Goal: Contribute content

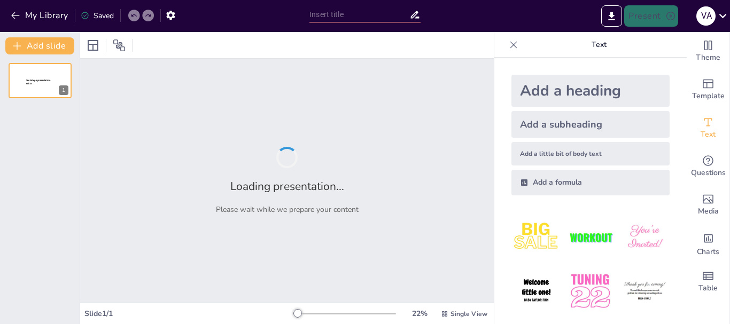
type input "animación digital"
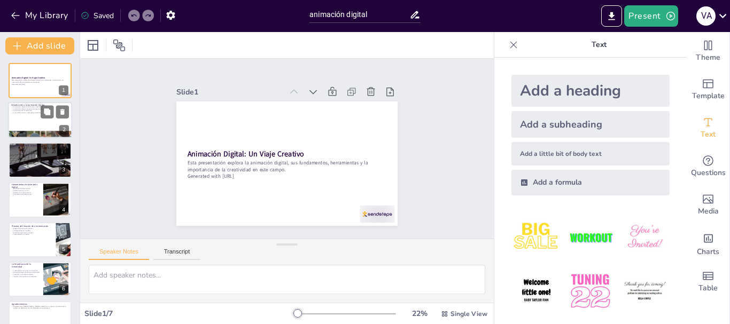
click at [30, 108] on p "La animación digital impacta el entretenimiento" at bounding box center [40, 109] width 58 height 2
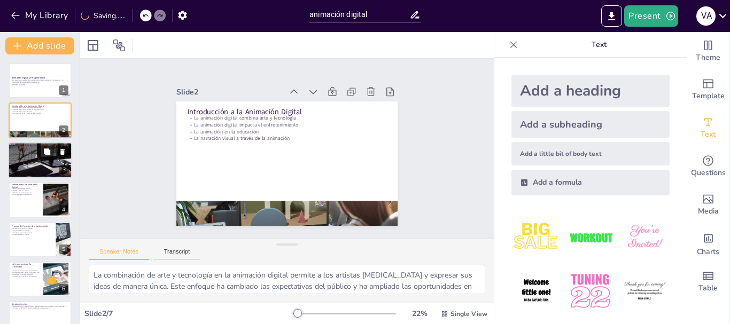
click at [25, 165] on div at bounding box center [40, 160] width 64 height 38
type textarea "Conocer los principios básicos de la animación es fundamental para cualquier ar…"
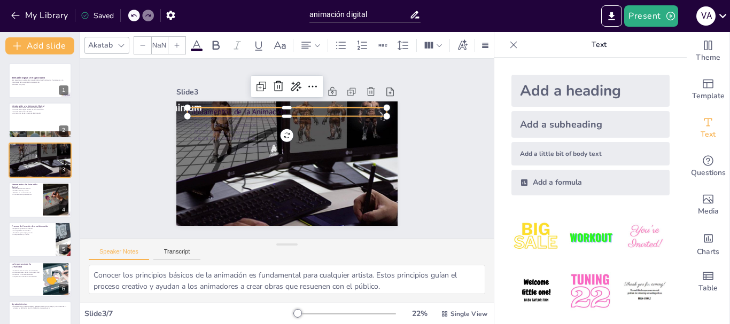
type input "48"
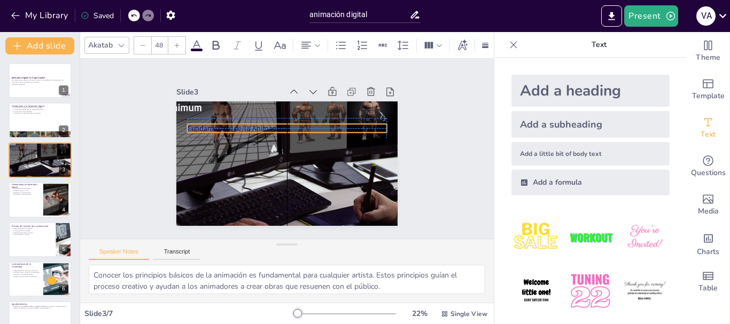
drag, startPoint x: 240, startPoint y: 107, endPoint x: 240, endPoint y: 122, distance: 14.4
click at [240, 102] on div "Fundamentos de la Animación Principios básicos de la animación Anticipación en …" at bounding box center [286, 102] width 221 height 0
click at [201, 40] on icon at bounding box center [196, 45] width 13 height 13
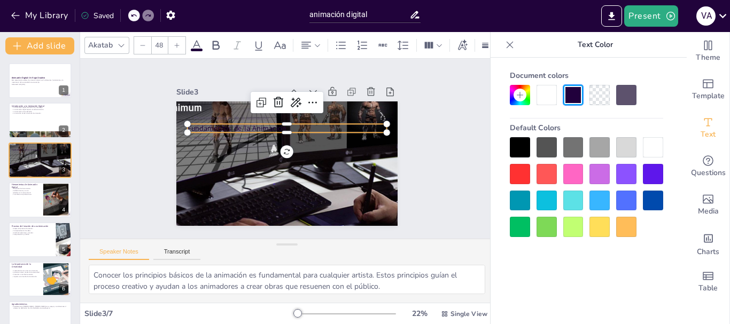
click at [656, 146] on div at bounding box center [653, 147] width 20 height 20
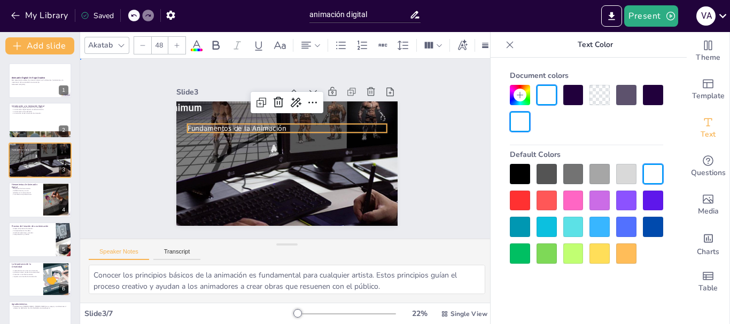
click at [123, 165] on div "Slide 1 Animación Digital: Un Viaje Creativo Esta presentación explora la anima…" at bounding box center [286, 149] width 413 height 180
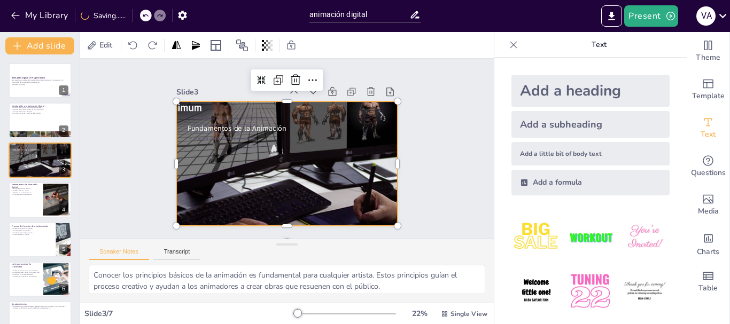
click at [182, 102] on div at bounding box center [286, 163] width 221 height 133
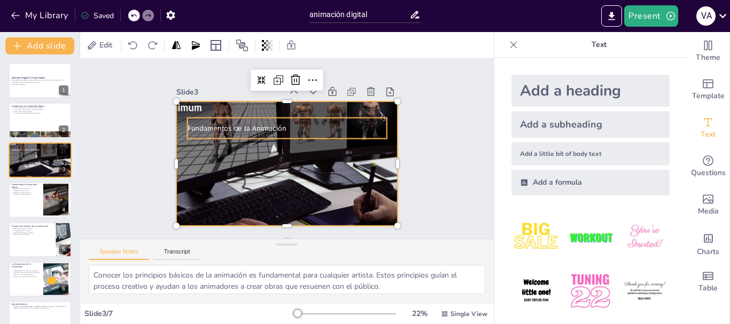
click at [224, 128] on p "Acción directa y exageración" at bounding box center [287, 131] width 199 height 7
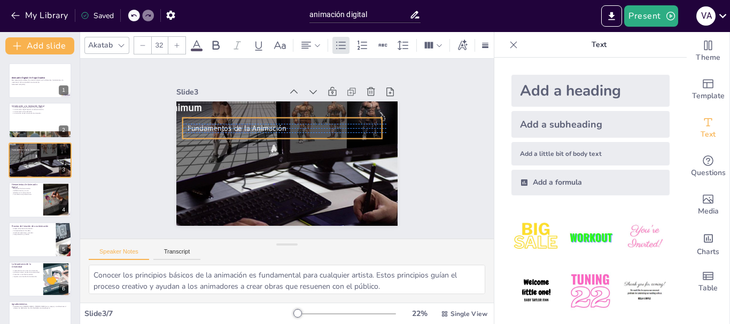
click at [214, 121] on div "Principios básicos de la animación Anticipación en la animación Acción directa …" at bounding box center [282, 128] width 199 height 28
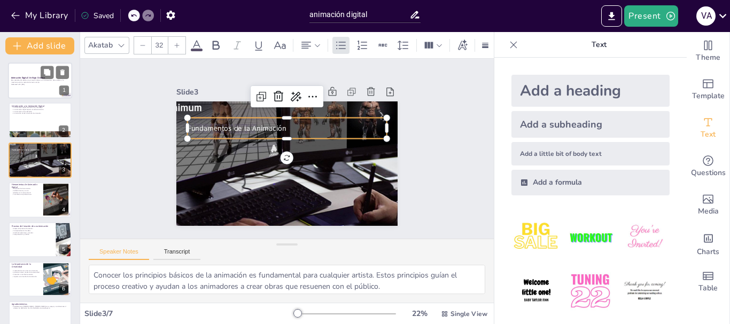
click at [25, 89] on div at bounding box center [40, 81] width 64 height 36
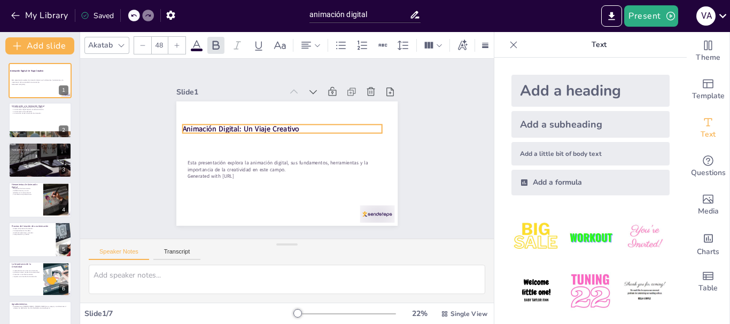
drag, startPoint x: 214, startPoint y: 149, endPoint x: 209, endPoint y: 123, distance: 25.6
click at [209, 124] on strong "Animación Digital: Un Viaje Creativo" at bounding box center [241, 129] width 116 height 10
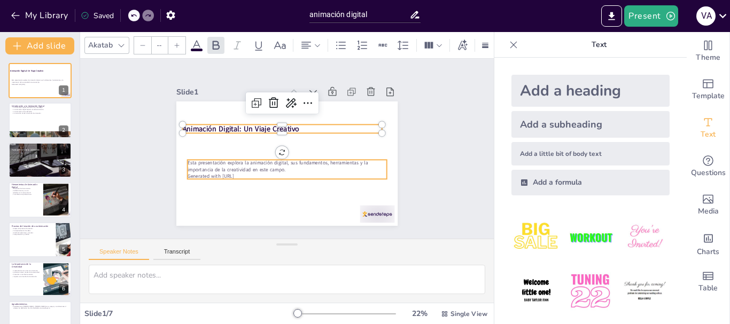
type input "32"
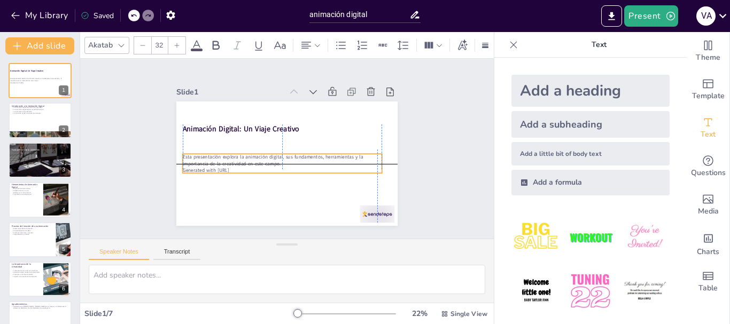
drag, startPoint x: 205, startPoint y: 160, endPoint x: 198, endPoint y: 150, distance: 12.3
click at [198, 153] on p "Esta presentación explora la animación digital, sus fundamentos, herramientas y…" at bounding box center [282, 160] width 199 height 14
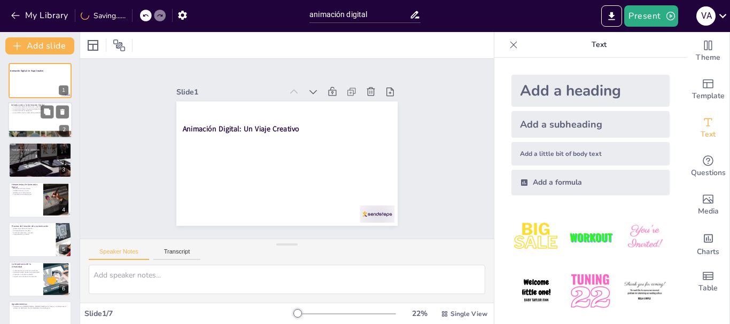
click at [21, 118] on div at bounding box center [40, 121] width 64 height 36
type textarea "La combinación de arte y tecnología en la animación digital permite a los artis…"
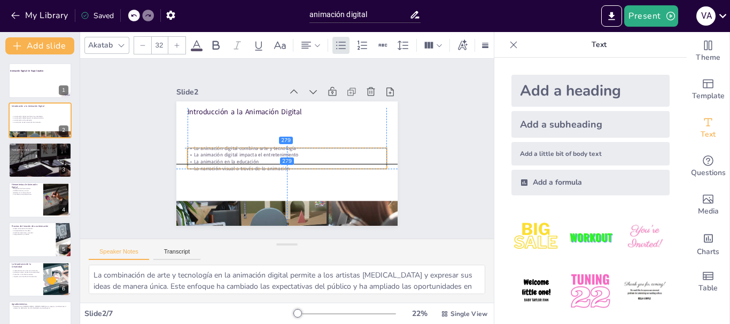
drag, startPoint x: 222, startPoint y: 118, endPoint x: 220, endPoint y: 145, distance: 27.9
click at [220, 145] on div "La animación digital combina arte y tecnología La animación digital impacta el …" at bounding box center [287, 159] width 199 height 28
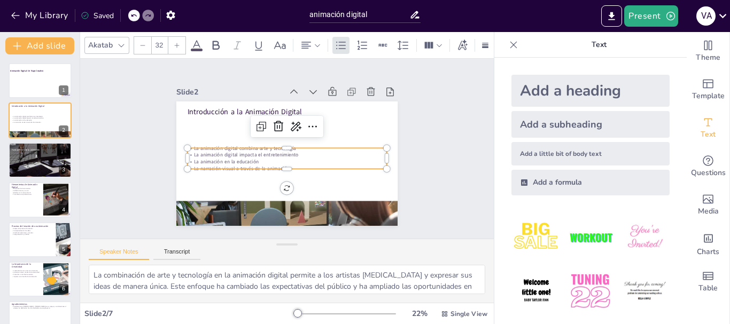
click at [178, 42] on icon at bounding box center [177, 45] width 6 height 6
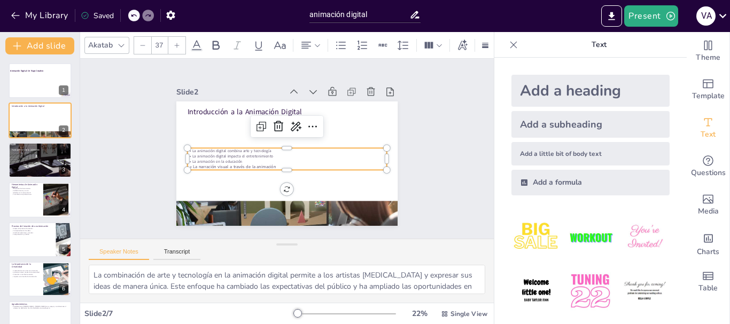
click at [178, 42] on icon at bounding box center [177, 45] width 6 height 6
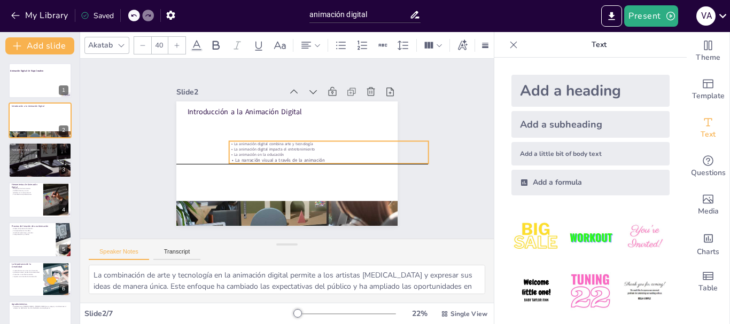
drag, startPoint x: 314, startPoint y: 165, endPoint x: 342, endPoint y: 158, distance: 29.0
click at [342, 158] on p "La narración visual a través de la animación" at bounding box center [328, 160] width 199 height 6
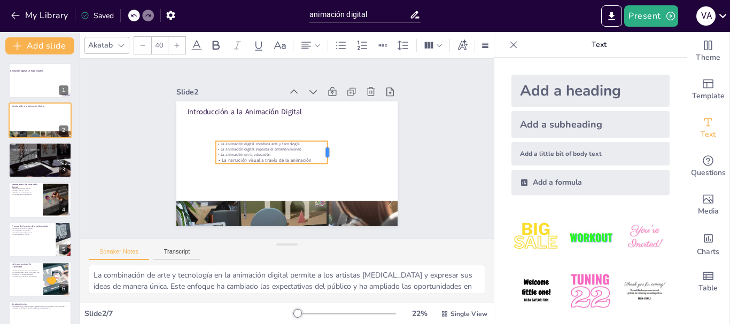
drag, startPoint x: 408, startPoint y: 149, endPoint x: 320, endPoint y: 144, distance: 87.7
click at [327, 144] on div at bounding box center [331, 152] width 9 height 22
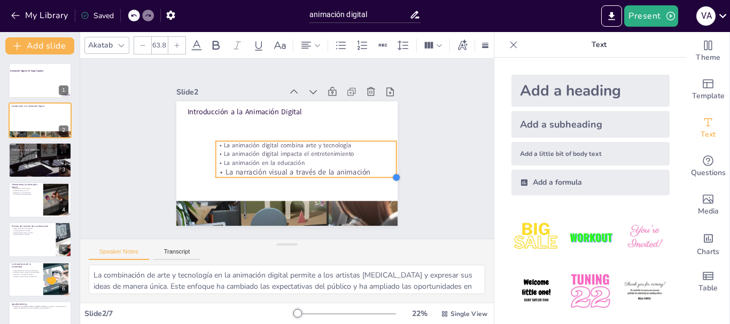
type input "64.7"
drag, startPoint x: 319, startPoint y: 159, endPoint x: 365, endPoint y: 173, distance: 47.5
click at [365, 173] on div "Introducción a la Animación Digital La animación digital combina arte y tecnolo…" at bounding box center [286, 164] width 221 height 124
click at [418, 170] on div "Slide 1 Animación Digital: Un Viaje Creativo Slide 2 Introducción a la Animació…" at bounding box center [286, 149] width 281 height 154
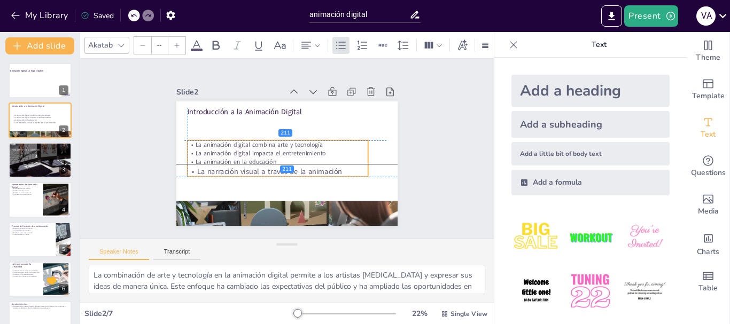
drag, startPoint x: 310, startPoint y: 156, endPoint x: 279, endPoint y: 157, distance: 31.5
click at [279, 158] on p "La animación en la educación" at bounding box center [278, 162] width 181 height 9
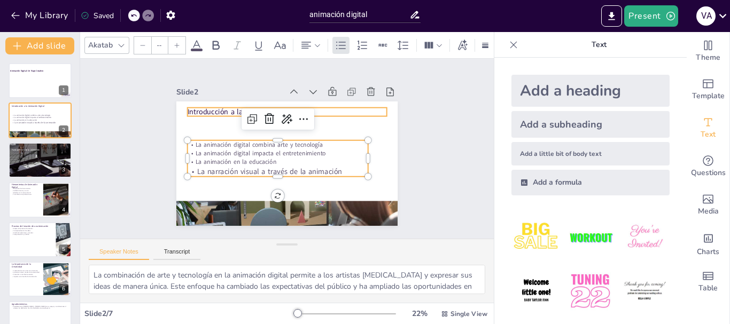
type input "48"
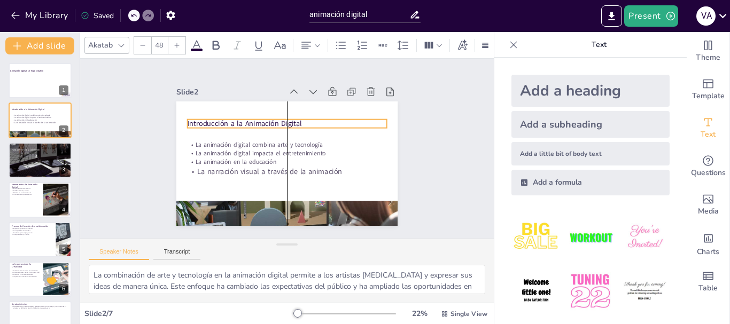
drag, startPoint x: 202, startPoint y: 106, endPoint x: 201, endPoint y: 118, distance: 11.8
click at [201, 119] on p "Introducción a la Animación Digital" at bounding box center [287, 124] width 199 height 10
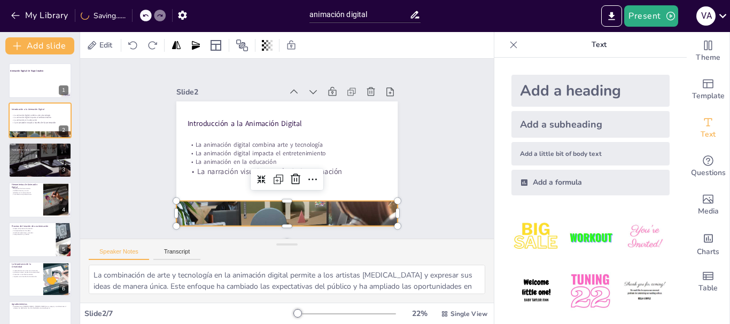
click at [286, 204] on div at bounding box center [286, 213] width 221 height 147
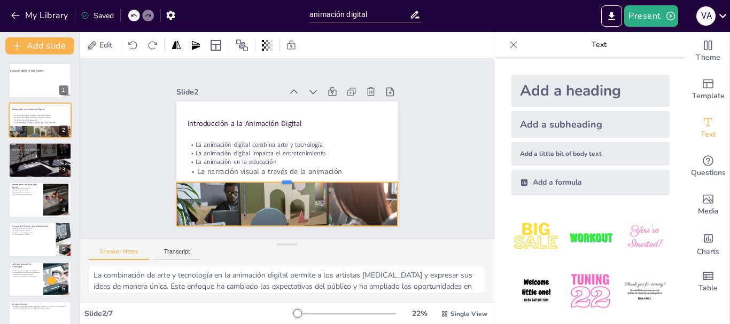
drag, startPoint x: 279, startPoint y: 196, endPoint x: 266, endPoint y: 177, distance: 23.4
click at [266, 177] on div at bounding box center [286, 178] width 221 height 9
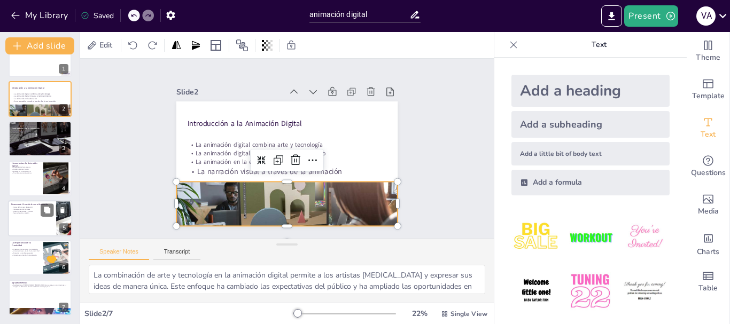
click at [37, 203] on p "Proceso de Creación de una Animación" at bounding box center [32, 204] width 42 height 3
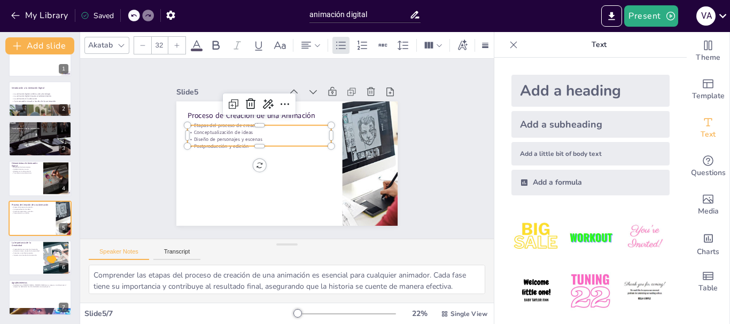
click at [205, 132] on p "Diseño de personajes y escenas" at bounding box center [261, 137] width 144 height 22
click at [29, 260] on div at bounding box center [40, 258] width 64 height 36
type textarea "La creatividad es fundamental en la animación digital, ya que impulsa la innova…"
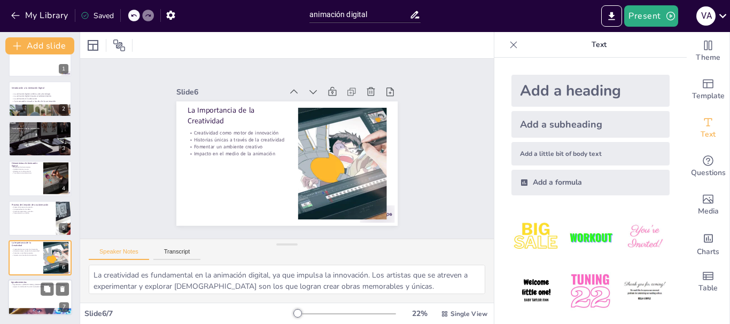
click at [27, 310] on div at bounding box center [40, 312] width 64 height 44
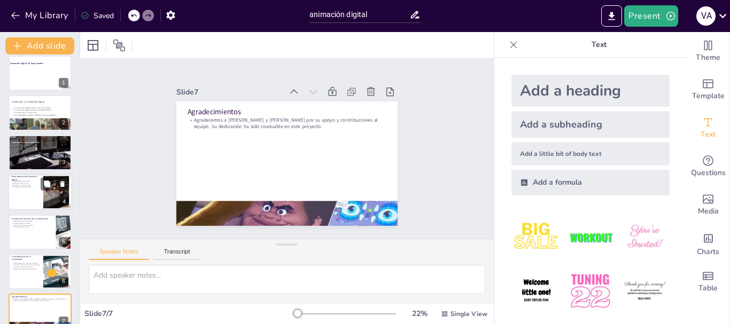
scroll to position [0, 0]
